Goal: Information Seeking & Learning: Learn about a topic

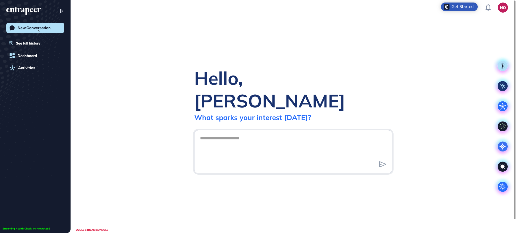
scroll to position [0, 0]
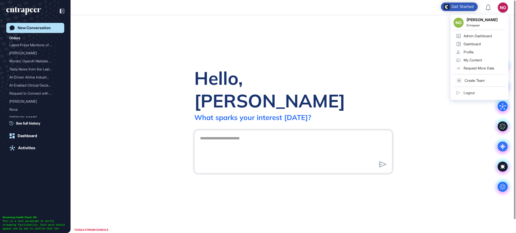
click at [496, 32] on link "Admin Dashboard" at bounding box center [480, 36] width 52 height 8
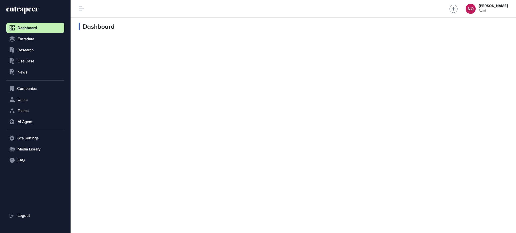
scroll to position [0, 0]
click at [24, 76] on button ".st0{fill:currentColor} News" at bounding box center [35, 72] width 58 height 10
click at [30, 83] on span "News List" at bounding box center [24, 83] width 16 height 4
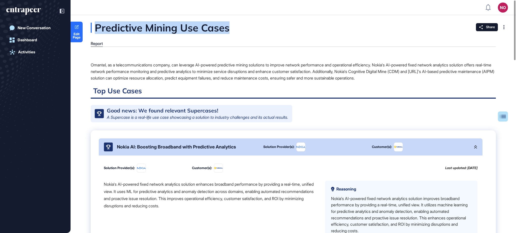
drag, startPoint x: 94, startPoint y: 28, endPoint x: 246, endPoint y: 33, distance: 152.8
copy div "Predictive Mining Use Cases"
click at [76, 33] on span "Edit Page" at bounding box center [77, 36] width 12 height 7
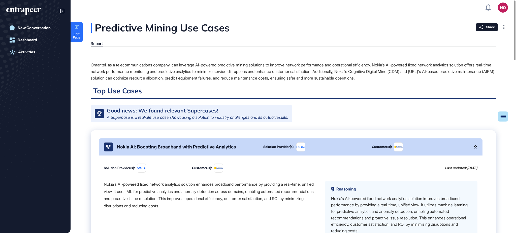
click at [131, 65] on div "Omantel, as a telecommunications company, can leverage AI-powered predictive mi…" at bounding box center [293, 72] width 405 height 20
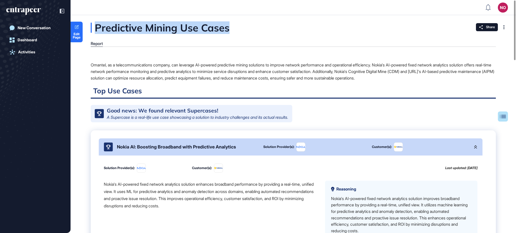
drag, startPoint x: 94, startPoint y: 28, endPoint x: 234, endPoint y: 30, distance: 140.9
click at [234, 30] on div "Predictive Mining Use Cases" at bounding box center [185, 28] width 189 height 10
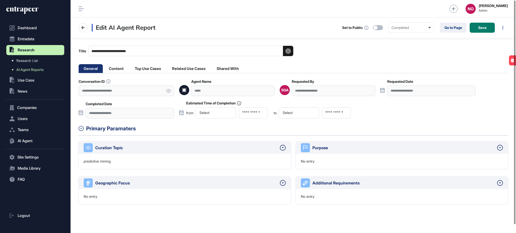
click at [99, 51] on input "**********" at bounding box center [190, 51] width 205 height 10
click at [170, 90] on icon at bounding box center [168, 91] width 5 height 4
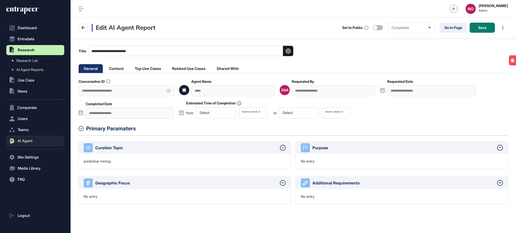
click at [26, 140] on span "AI Agent" at bounding box center [25, 141] width 15 height 4
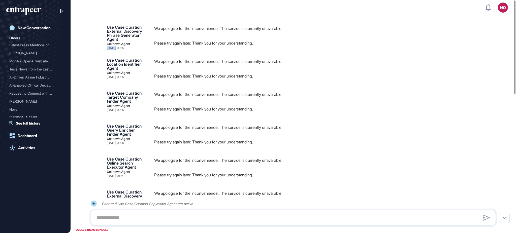
drag, startPoint x: 107, startPoint y: 50, endPoint x: 116, endPoint y: 50, distance: 9.1
click at [116, 50] on div "Use Case Curation External Discovery Phrase Generator Agent Unknown Agent [DATE…" at bounding box center [293, 37] width 405 height 25
copy div "[DATE]"
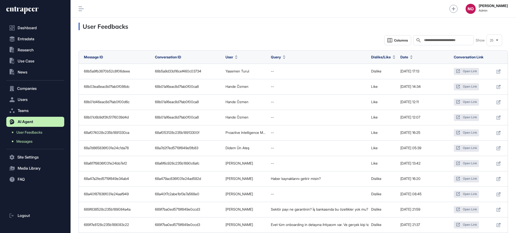
click at [31, 143] on span "Messages" at bounding box center [24, 142] width 16 height 4
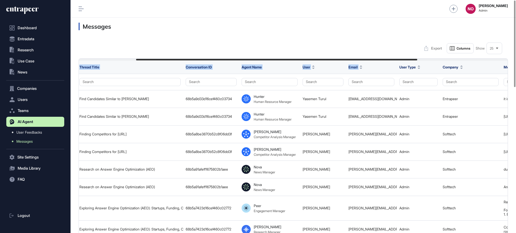
scroll to position [0, 88]
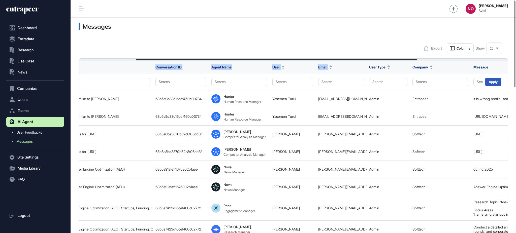
drag, startPoint x: 287, startPoint y: 59, endPoint x: 345, endPoint y: 62, distance: 58.0
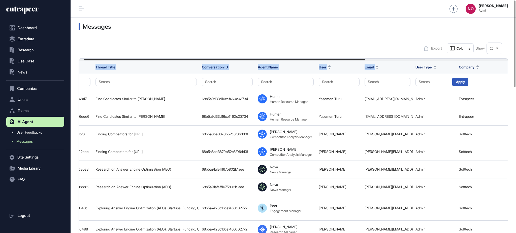
scroll to position [0, 0]
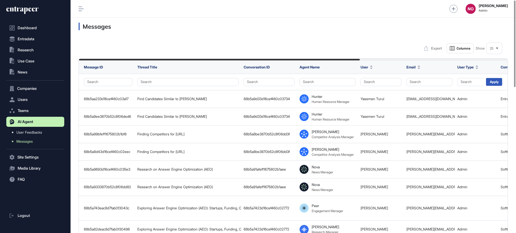
click at [82, 51] on div "Export Columns Show 25" at bounding box center [294, 48] width 430 height 10
click at [259, 82] on button "Search" at bounding box center [269, 82] width 51 height 8
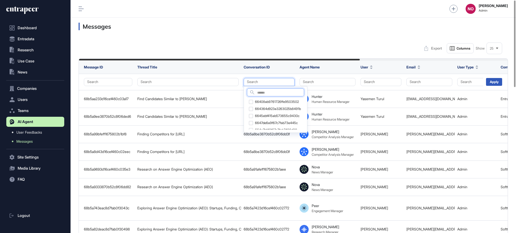
click at [259, 92] on input "text" at bounding box center [280, 93] width 47 height 7
paste input "**********"
type input "**********"
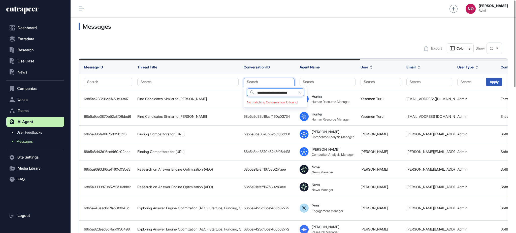
click at [275, 94] on input "**********" at bounding box center [280, 93] width 47 height 7
drag, startPoint x: 317, startPoint y: 22, endPoint x: 315, endPoint y: 29, distance: 6.7
click at [317, 22] on div "Messages" at bounding box center [294, 27] width 446 height 18
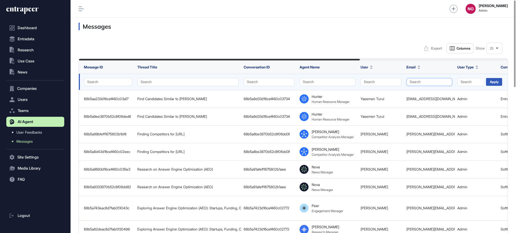
click at [419, 81] on button "Search" at bounding box center [430, 82] width 46 height 8
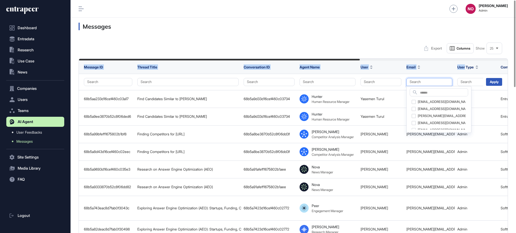
drag, startPoint x: 350, startPoint y: 57, endPoint x: 465, endPoint y: 67, distance: 115.6
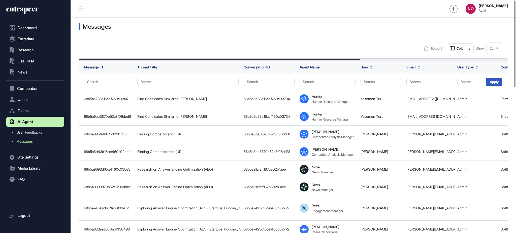
drag, startPoint x: 369, startPoint y: 39, endPoint x: 363, endPoint y: 45, distance: 8.0
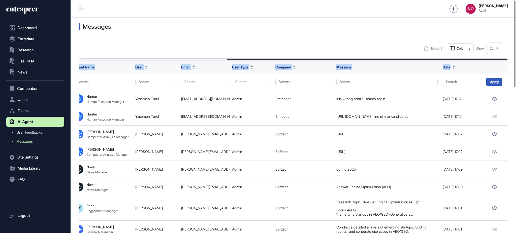
drag, startPoint x: 339, startPoint y: 58, endPoint x: 460, endPoint y: 63, distance: 121.3
click at [361, 46] on div "Export Columns Show 25" at bounding box center [294, 48] width 430 height 10
click at [463, 80] on button "Search" at bounding box center [462, 82] width 38 height 8
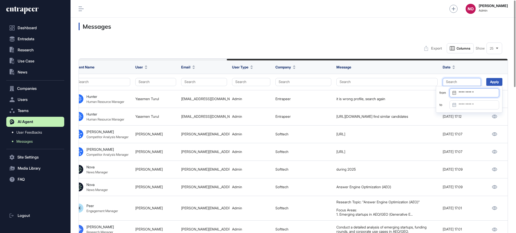
click at [463, 93] on input "Datepicker input" at bounding box center [475, 92] width 50 height 9
click at [454, 108] on icon "Previous month" at bounding box center [454, 106] width 5 height 5
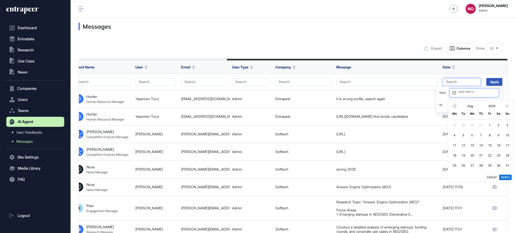
click at [454, 108] on icon "Previous month" at bounding box center [454, 106] width 5 height 5
drag, startPoint x: 500, startPoint y: 146, endPoint x: 507, endPoint y: 168, distance: 23.0
click at [500, 147] on div "14" at bounding box center [498, 145] width 9 height 9
click at [508, 188] on button "Select" at bounding box center [505, 188] width 13 height 6
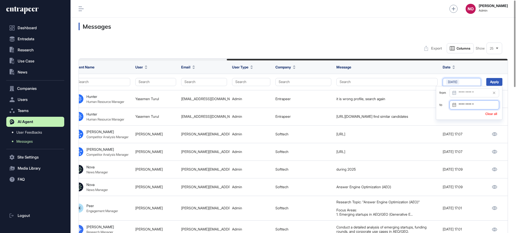
click at [478, 104] on input "Datepicker input" at bounding box center [475, 105] width 50 height 9
click at [454, 120] on icon "Previous month" at bounding box center [454, 118] width 5 height 5
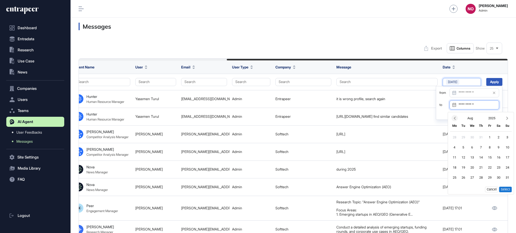
click at [454, 119] on icon "Previous month" at bounding box center [455, 118] width 2 height 3
click at [454, 118] on icon "Previous month" at bounding box center [455, 118] width 2 height 3
click at [499, 158] on div "14" at bounding box center [498, 157] width 9 height 9
click at [507, 202] on button "Select" at bounding box center [505, 200] width 13 height 6
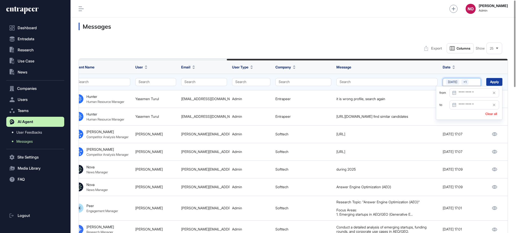
click at [501, 81] on div "Apply" at bounding box center [494, 82] width 16 height 8
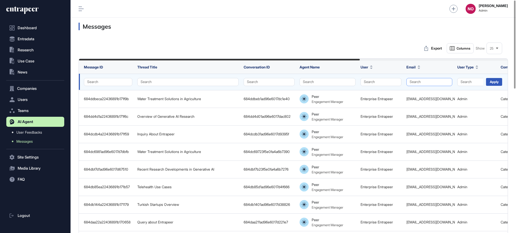
click at [427, 84] on button "Search" at bounding box center [430, 82] width 46 height 8
click at [397, 85] on button "Search" at bounding box center [381, 82] width 41 height 8
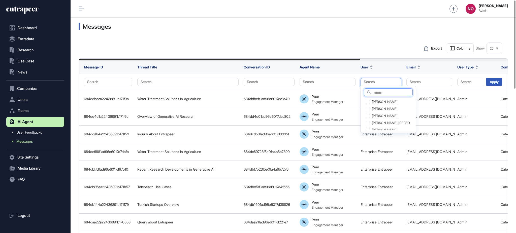
click at [389, 93] on input "text" at bounding box center [393, 93] width 38 height 7
type input "*****"
click at [396, 104] on div "Simay Berkeley" at bounding box center [388, 102] width 49 height 7
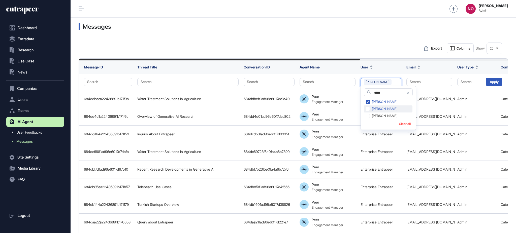
click at [395, 109] on div "Simay Gokalp Altin" at bounding box center [388, 109] width 49 height 7
click at [394, 118] on div "Simay Tamimi" at bounding box center [388, 116] width 49 height 7
click at [505, 83] on div "Apply" at bounding box center [495, 81] width 24 height 15
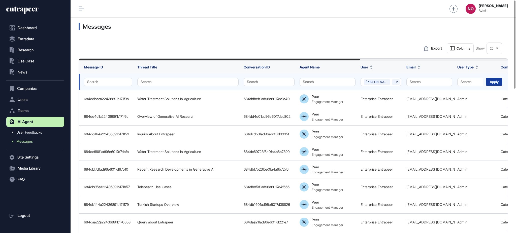
click at [495, 85] on div "Apply" at bounding box center [494, 82] width 16 height 8
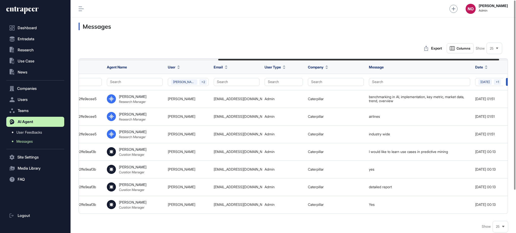
scroll to position [0, 212]
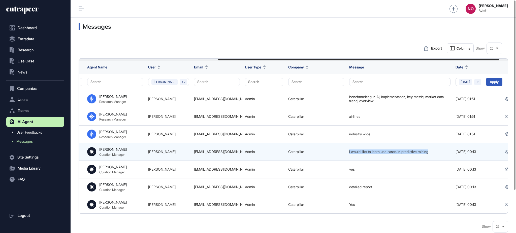
drag, startPoint x: 348, startPoint y: 152, endPoint x: 437, endPoint y: 150, distance: 88.5
click at [437, 150] on td "I would like to learn use cases in predictive mining" at bounding box center [400, 152] width 106 height 18
copy div "I would like to learn use cases in predictive mining"
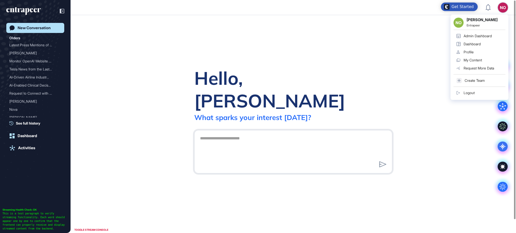
click at [490, 35] on div "Admin Dashboard" at bounding box center [478, 36] width 28 height 4
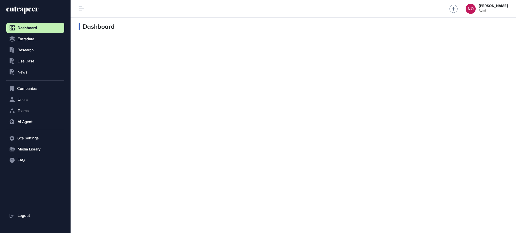
scroll to position [0, 0]
click at [31, 74] on button ".st0{fill:currentColor} News" at bounding box center [35, 72] width 58 height 10
click at [31, 83] on span "News List" at bounding box center [24, 83] width 16 height 4
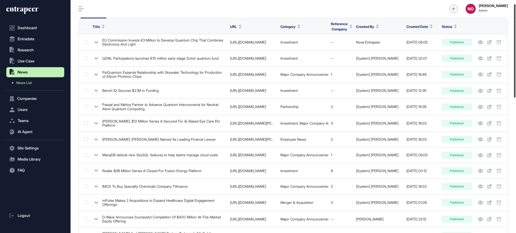
scroll to position [82, 0]
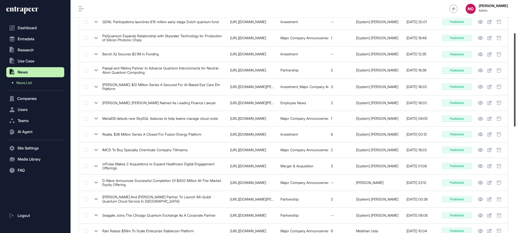
drag, startPoint x: 516, startPoint y: 79, endPoint x: 513, endPoint y: 112, distance: 32.9
click at [514, 112] on div at bounding box center [515, 80] width 2 height 94
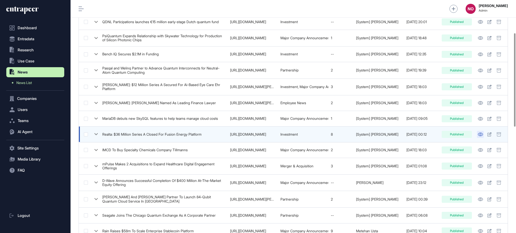
click at [479, 136] on icon at bounding box center [480, 135] width 5 height 4
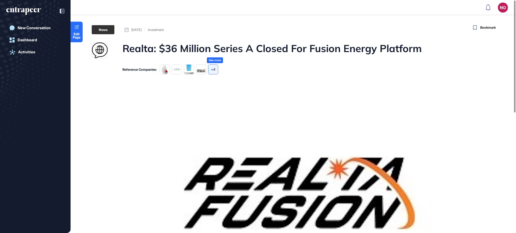
click at [216, 71] on div "+4" at bounding box center [213, 70] width 10 height 10
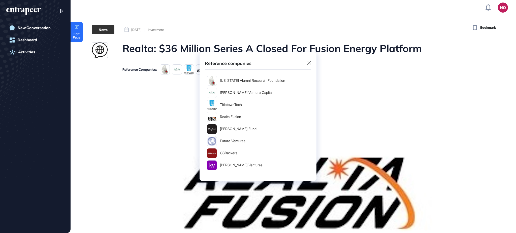
click at [309, 63] on icon at bounding box center [309, 63] width 4 height 4
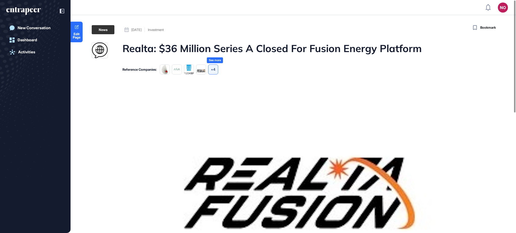
click at [214, 71] on div "+4" at bounding box center [213, 70] width 10 height 10
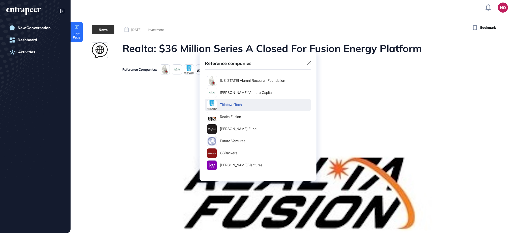
click at [228, 101] on link "TitletownTech" at bounding box center [258, 105] width 106 height 12
